Goal: Task Accomplishment & Management: Use online tool/utility

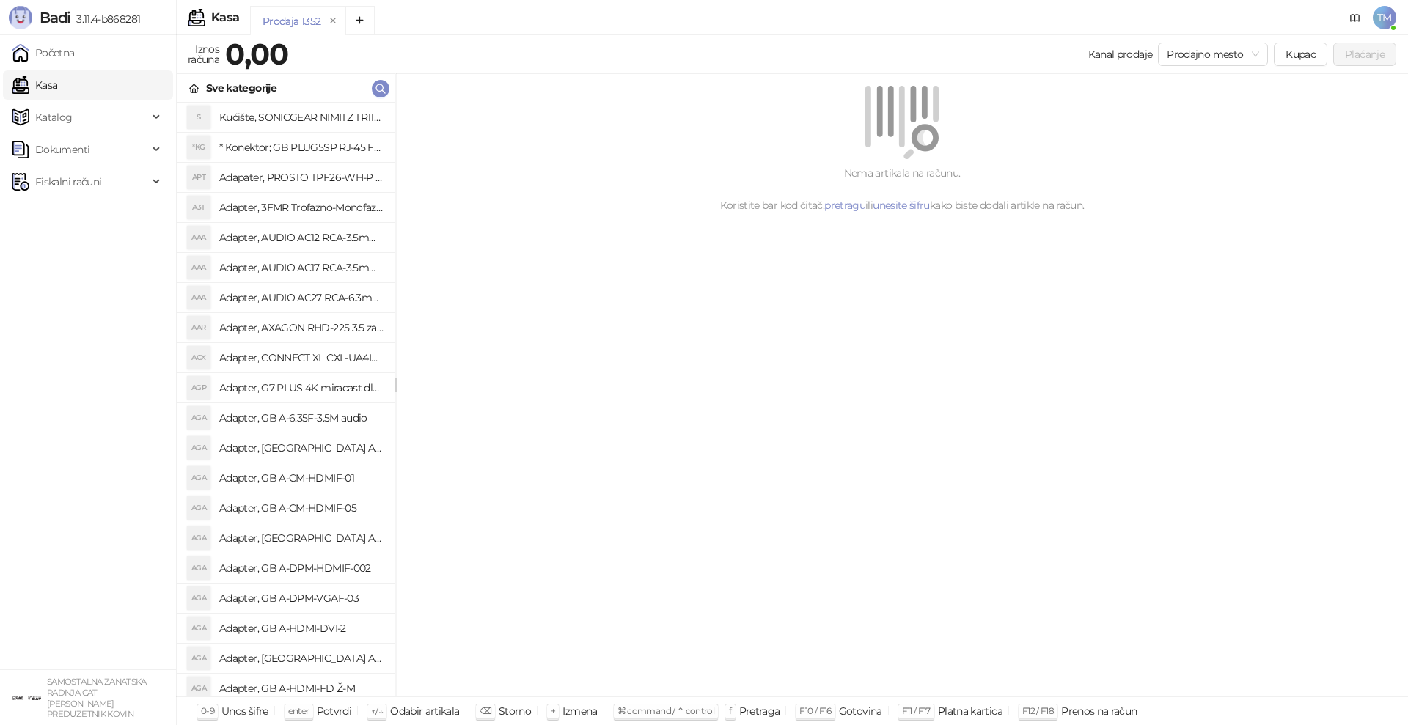
click at [64, 116] on span "Katalog" at bounding box center [53, 117] width 37 height 29
click at [59, 212] on link "Artikli" at bounding box center [43, 213] width 51 height 29
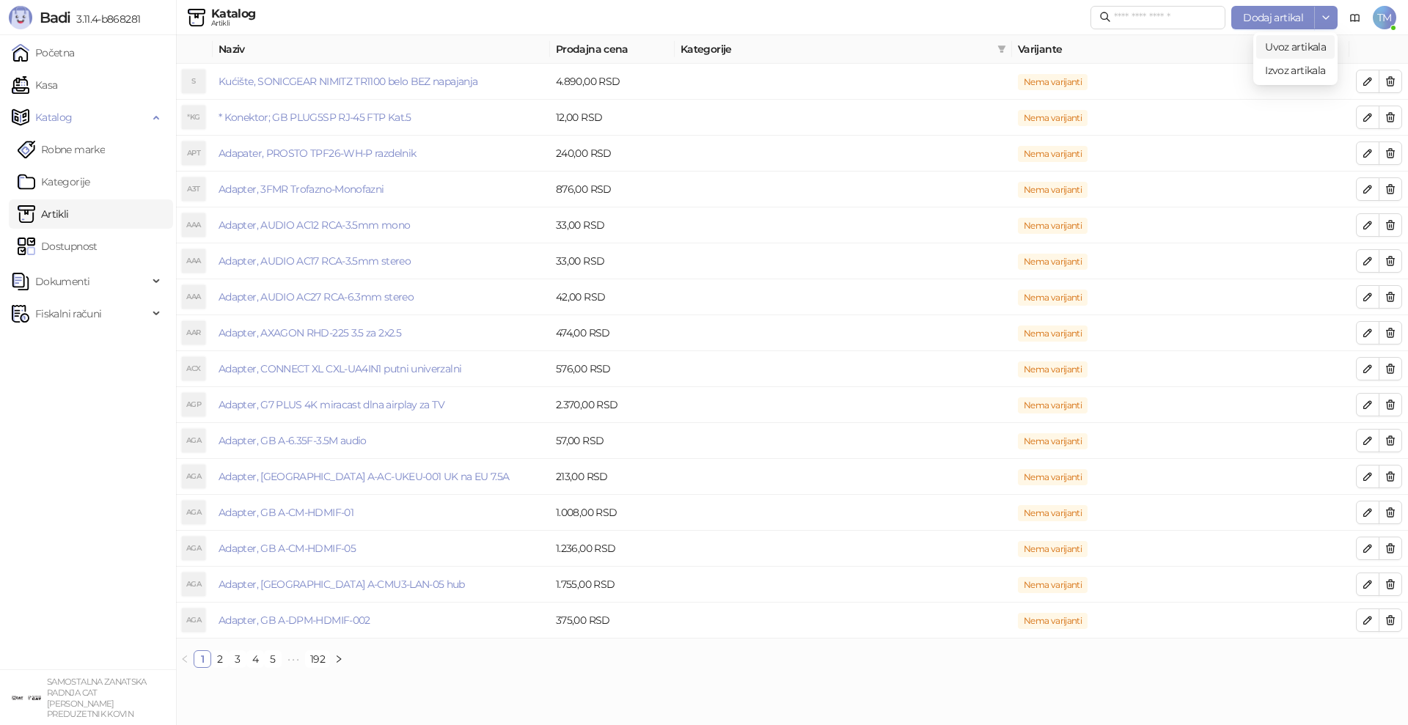
click at [1279, 54] on div "Uvoz artikala" at bounding box center [1295, 47] width 61 height 16
click at [1284, 47] on span "Uvoz artikala" at bounding box center [1295, 46] width 61 height 13
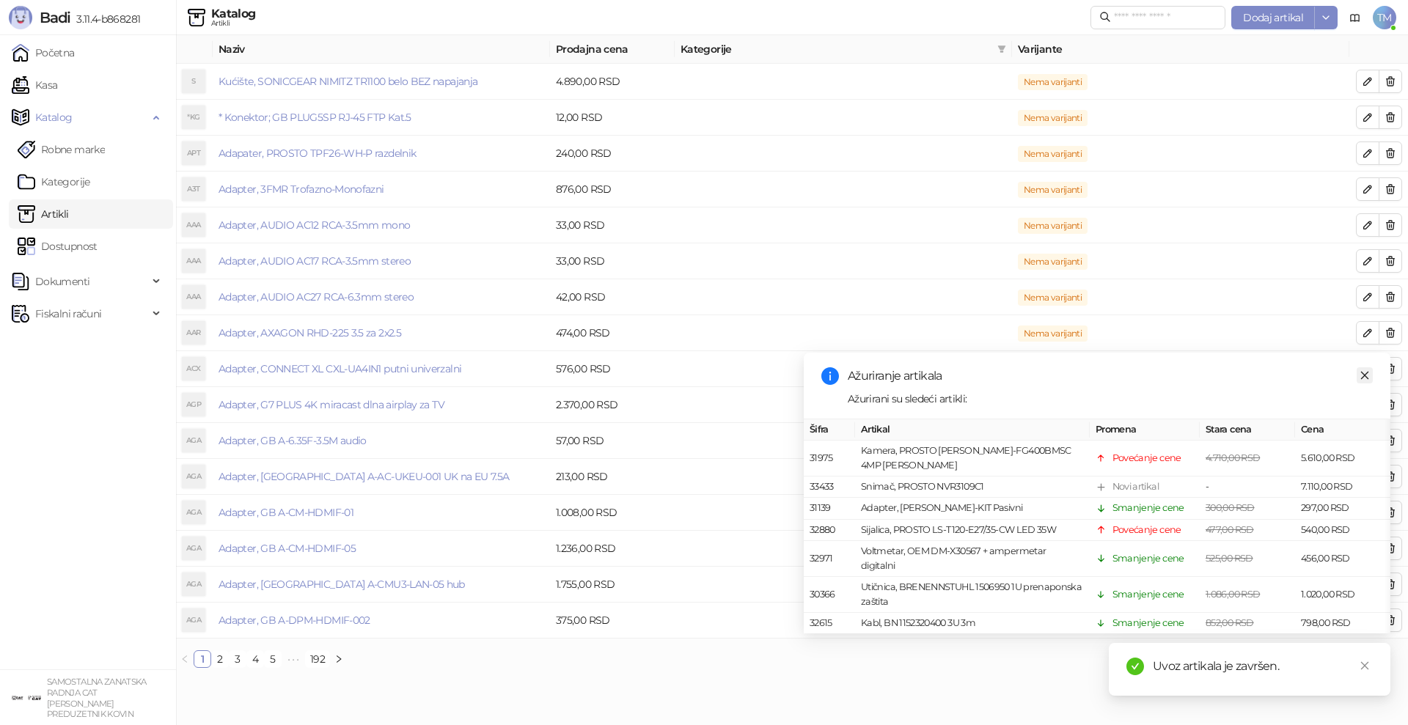
click at [1366, 375] on icon "close" at bounding box center [1364, 375] width 10 height 10
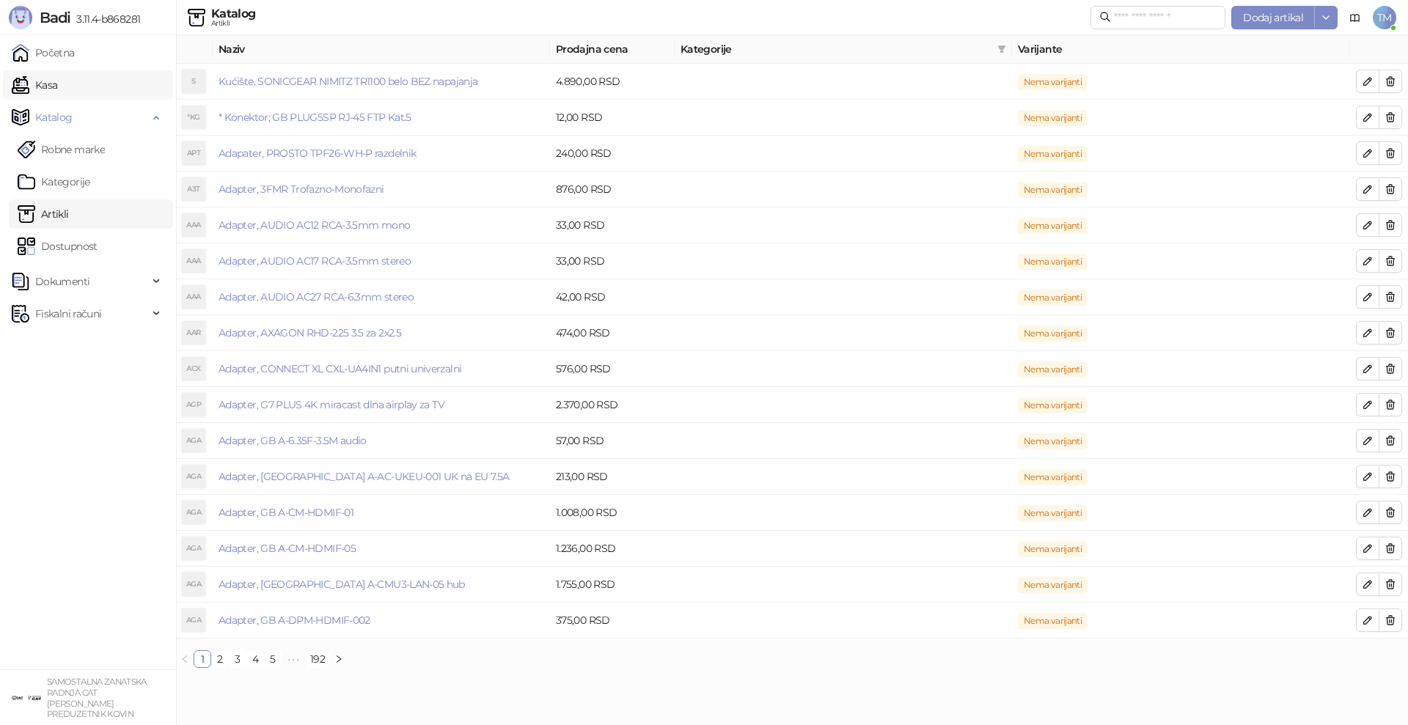
click at [57, 84] on link "Kasa" at bounding box center [34, 84] width 45 height 29
